Goal: Obtain resource: Download file/media

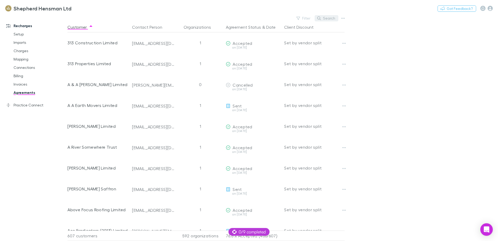
click at [330, 16] on button "Search" at bounding box center [327, 18] width 24 height 6
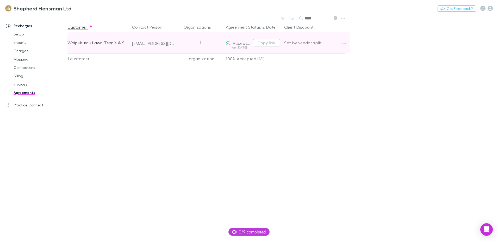
type input "*****"
click at [339, 43] on div "Set by vendor split" at bounding box center [314, 42] width 60 height 21
click at [343, 43] on icon "button" at bounding box center [344, 43] width 4 height 4
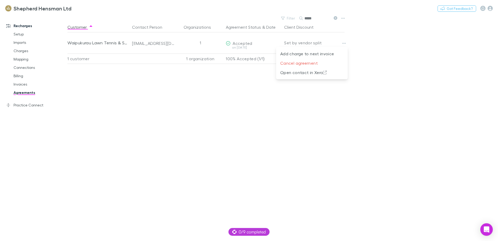
click at [75, 144] on div at bounding box center [249, 120] width 498 height 241
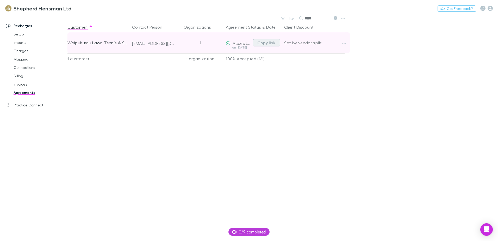
click at [265, 43] on button "Copy link" at bounding box center [266, 42] width 27 height 7
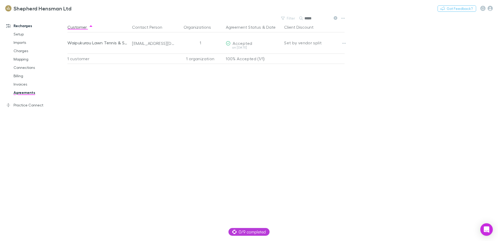
click at [31, 92] on link "Agreements" at bounding box center [39, 92] width 62 height 8
click at [20, 90] on link "Agreements" at bounding box center [39, 92] width 62 height 8
click at [341, 16] on icon "button" at bounding box center [343, 18] width 4 height 4
click at [284, 37] on p "All agreements" at bounding box center [310, 35] width 63 height 6
click at [340, 17] on button "button" at bounding box center [343, 18] width 7 height 7
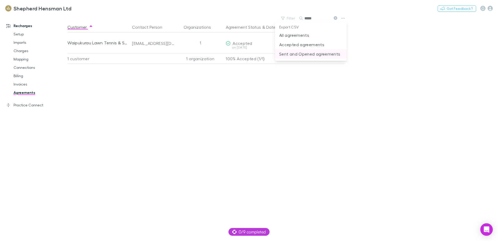
click at [303, 54] on p "Sent and Opened agreements" at bounding box center [310, 54] width 63 height 6
click at [335, 17] on icon at bounding box center [336, 18] width 4 height 4
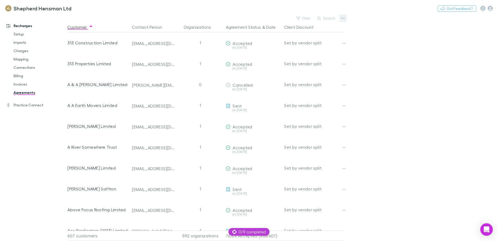
click at [342, 17] on icon "button" at bounding box center [343, 18] width 4 height 4
click at [304, 17] on div at bounding box center [249, 120] width 498 height 241
click at [306, 17] on button "Filter" at bounding box center [304, 18] width 20 height 6
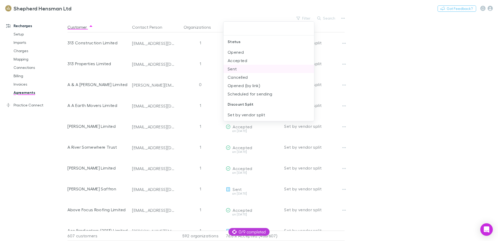
click at [241, 68] on li "Sent" at bounding box center [269, 69] width 91 height 8
click at [243, 54] on li "Opened" at bounding box center [269, 52] width 91 height 8
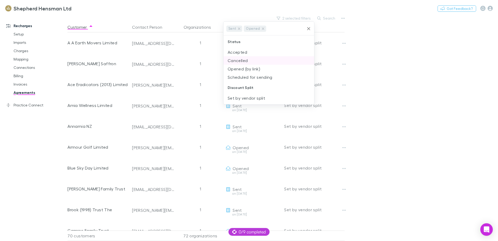
click at [249, 67] on li "Opened (by link)" at bounding box center [269, 69] width 91 height 8
click at [387, 90] on div at bounding box center [249, 120] width 498 height 241
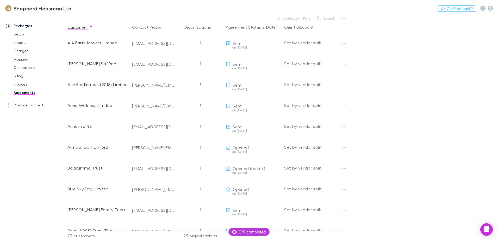
click at [43, 148] on div "Recharges Setup Imports Charges Mapping Connections Billing Invoices Agreements…" at bounding box center [35, 126] width 71 height 220
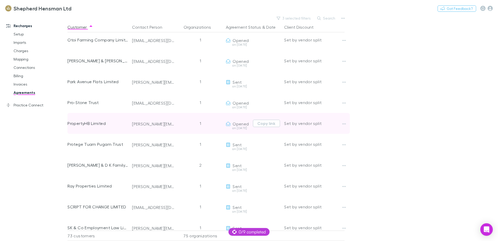
scroll to position [964, 0]
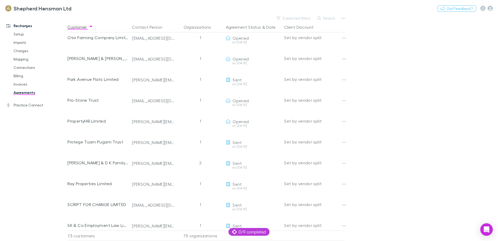
click at [412, 171] on main "3 selected filters Search Customer Contact Person Organizations Agreement Statu…" at bounding box center [283, 128] width 431 height 226
click at [408, 214] on main "3 selected filters Search Customer Contact Person Organizations Agreement Statu…" at bounding box center [283, 128] width 431 height 226
click at [36, 226] on div "Recharges Setup Imports Charges Mapping Connections Billing Invoices Agreements…" at bounding box center [35, 126] width 71 height 220
click at [401, 195] on main "3 selected filters Search Customer Contact Person Organizations Agreement Statu…" at bounding box center [283, 128] width 431 height 226
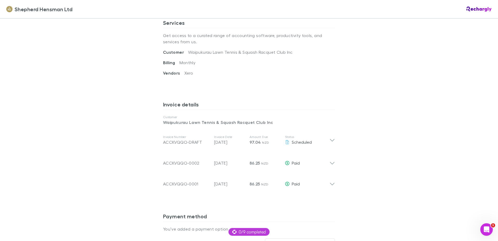
scroll to position [209, 0]
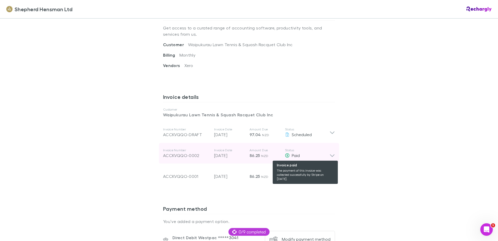
click at [325, 157] on div "Paid" at bounding box center [307, 155] width 45 height 6
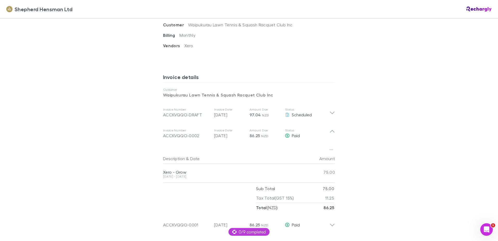
scroll to position [261, 0]
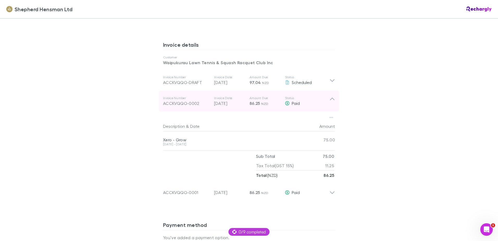
click at [333, 99] on icon at bounding box center [332, 101] width 5 height 10
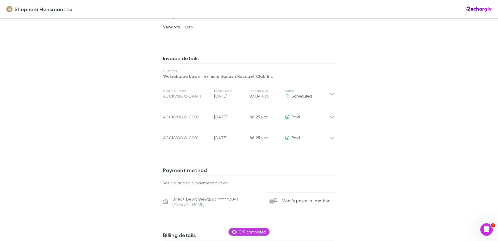
scroll to position [245, 0]
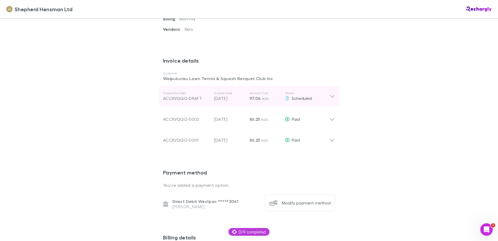
click at [192, 100] on div "ACCKVQQO-DRAFT" at bounding box center [186, 98] width 47 height 6
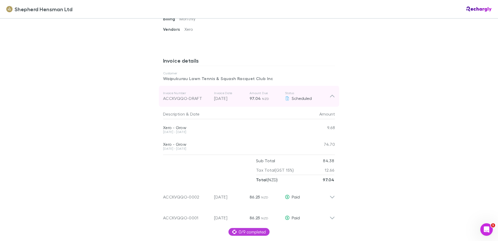
click at [332, 95] on icon at bounding box center [332, 96] width 5 height 6
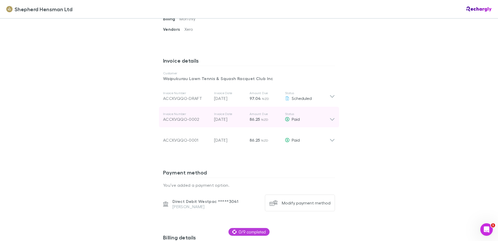
click at [330, 120] on icon at bounding box center [332, 117] width 5 height 10
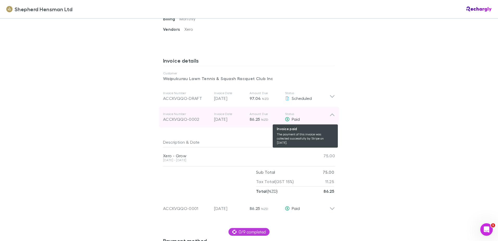
click at [292, 120] on span "Paid" at bounding box center [296, 119] width 8 height 5
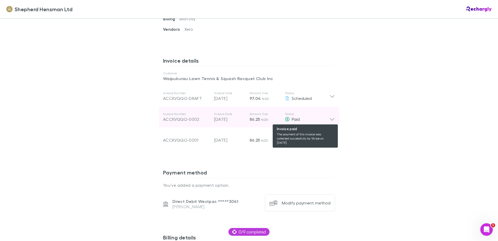
click at [292, 120] on span "Paid" at bounding box center [296, 119] width 8 height 5
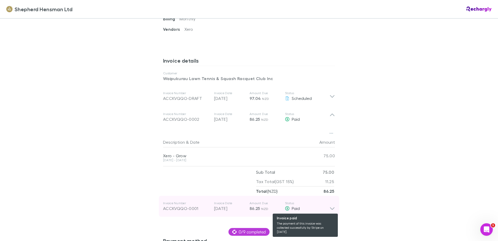
click at [292, 207] on span "Paid" at bounding box center [296, 208] width 8 height 5
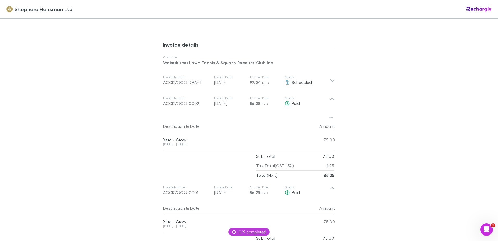
scroll to position [313, 0]
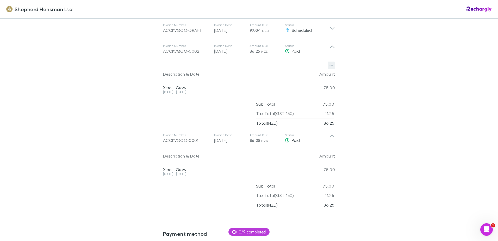
click at [330, 66] on icon "button" at bounding box center [332, 65] width 4 height 4
click at [303, 75] on p "Download PDF" at bounding box center [297, 75] width 63 height 6
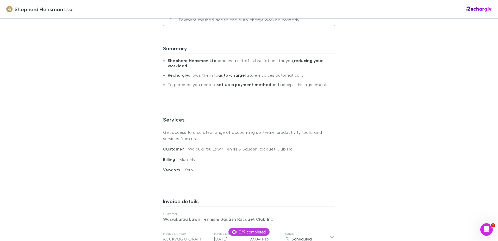
scroll to position [0, 0]
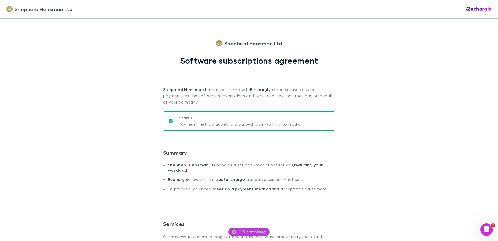
click at [91, 57] on div "Shepherd Hensman Ltd Shepherd Hensman Ltd Software subscriptions agreement Shep…" at bounding box center [249, 120] width 498 height 241
